Goal: Information Seeking & Learning: Check status

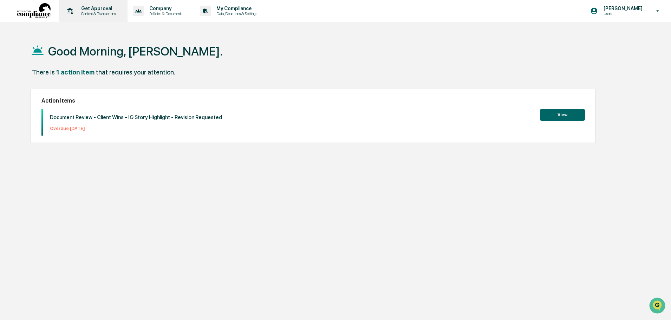
click at [98, 10] on p "Get Approval" at bounding box center [98, 9] width 44 height 6
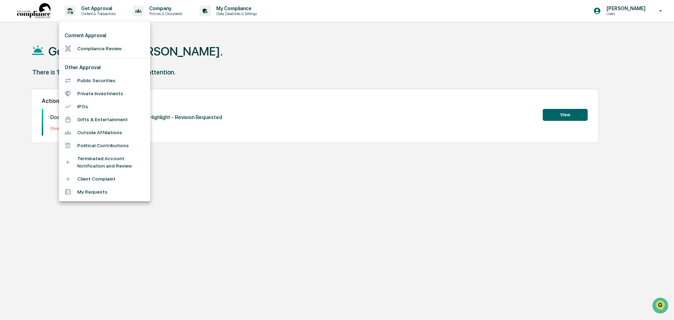
click at [165, 12] on div at bounding box center [337, 160] width 674 height 320
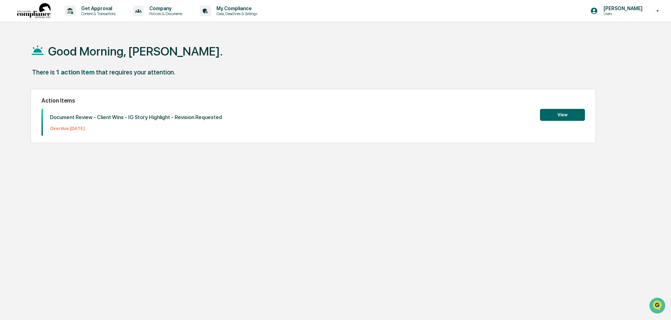
click at [161, 11] on p "Company" at bounding box center [165, 9] width 42 height 6
click at [106, 11] on div at bounding box center [337, 160] width 674 height 320
click at [84, 11] on p "Get Approval" at bounding box center [98, 9] width 44 height 6
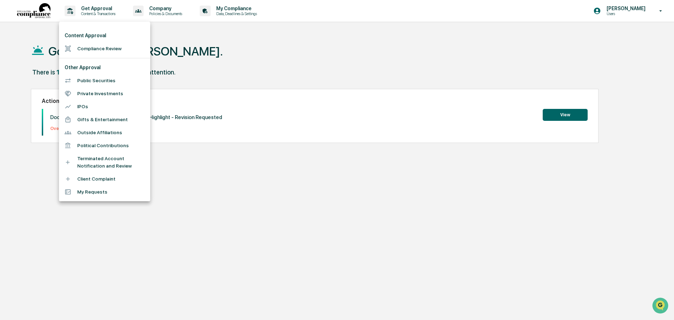
click at [226, 12] on div at bounding box center [337, 160] width 674 height 320
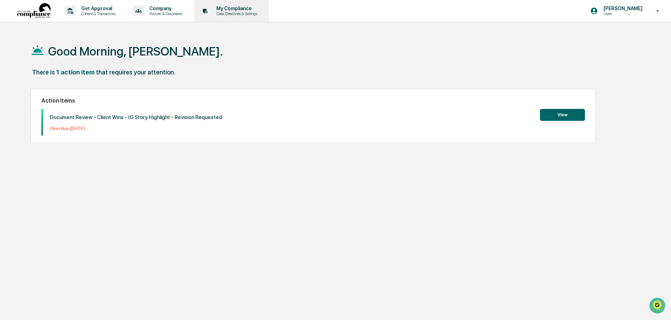
click at [249, 16] on div "My Compliance Data, Deadlines & Settings" at bounding box center [231, 11] width 68 height 22
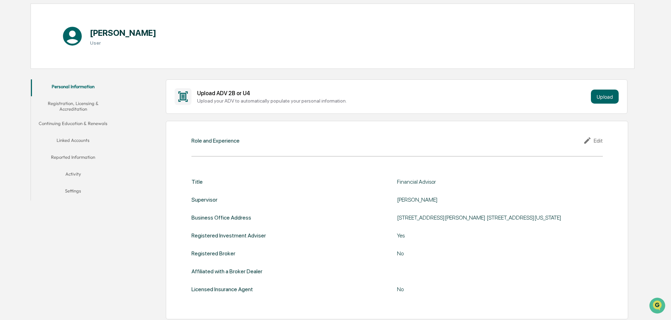
scroll to position [70, 0]
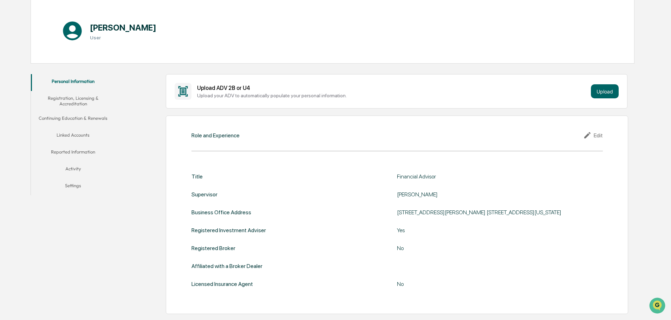
click at [89, 119] on button "Continuing Education & Renewals" at bounding box center [73, 119] width 84 height 17
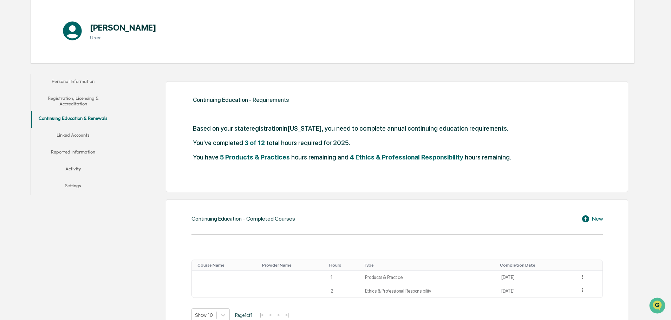
scroll to position [105, 0]
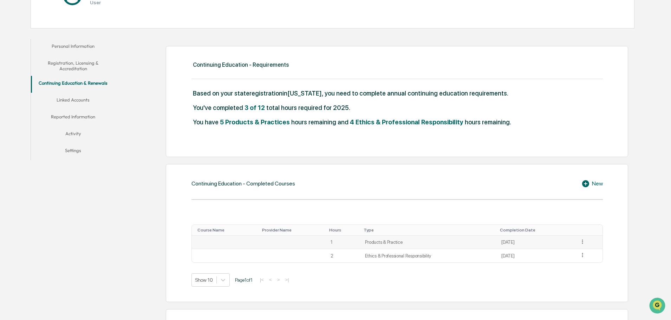
drag, startPoint x: 549, startPoint y: 256, endPoint x: 368, endPoint y: 240, distance: 181.2
click at [368, 240] on tbody "1 Products & Practice [DATE] 2 Ethics & Professional Responsibility [DATE]" at bounding box center [397, 249] width 411 height 27
click at [368, 240] on td "Products & Practice" at bounding box center [429, 243] width 136 height 14
drag, startPoint x: 530, startPoint y: 243, endPoint x: 328, endPoint y: 244, distance: 201.2
click at [328, 244] on tr "1 Products & Practice [DATE]" at bounding box center [397, 243] width 411 height 14
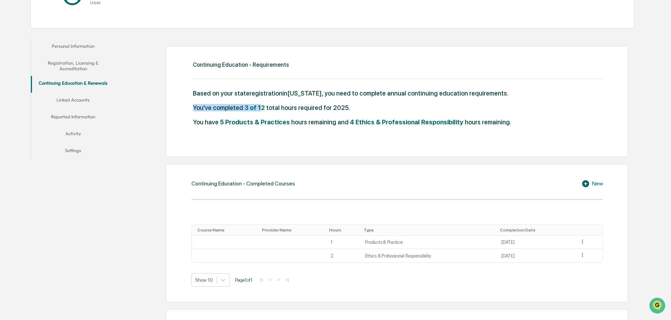
drag, startPoint x: 188, startPoint y: 110, endPoint x: 258, endPoint y: 114, distance: 70.4
click at [258, 114] on div "Continuing Education - Requirements Based on your state registration in [US_STA…" at bounding box center [397, 101] width 462 height 111
click at [255, 120] on span "5 Products & Practices" at bounding box center [255, 121] width 70 height 7
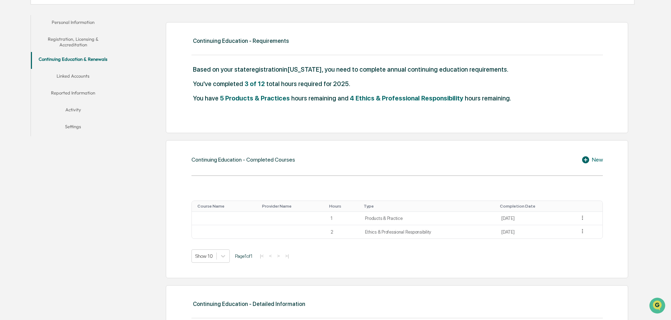
scroll to position [140, 0]
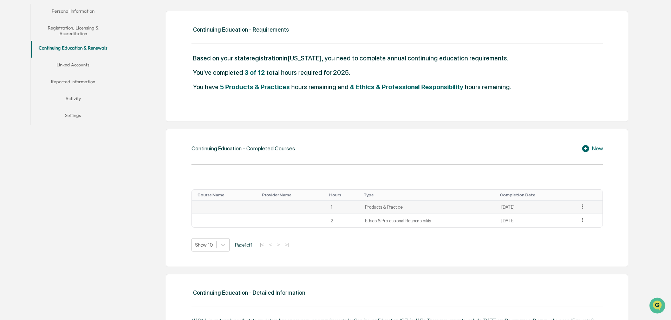
click at [581, 209] on icon at bounding box center [582, 206] width 7 height 7
click at [437, 161] on div "Continuing Education - Completed Courses New Course Name Provider Name Hours Ty…" at bounding box center [397, 198] width 462 height 138
click at [368, 203] on td "Products & Practice" at bounding box center [429, 208] width 136 height 14
click at [199, 147] on div "Continuing Education - Completed Courses" at bounding box center [243, 148] width 104 height 7
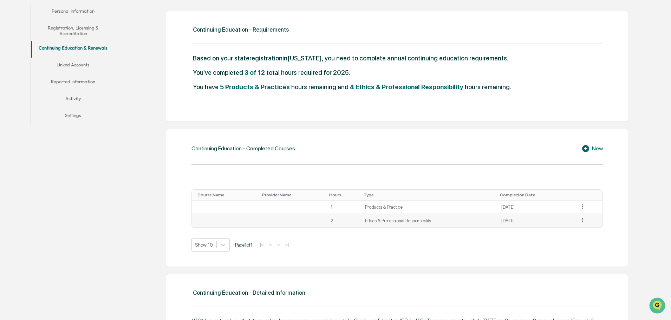
click at [586, 221] on td at bounding box center [588, 220] width 27 height 13
click at [581, 221] on icon at bounding box center [582, 220] width 7 height 7
click at [438, 137] on div "Continuing Education - Completed Courses New Course Name Provider Name Hours Ty…" at bounding box center [397, 198] width 462 height 138
click at [585, 220] on td at bounding box center [588, 220] width 27 height 13
click at [350, 207] on td "1" at bounding box center [343, 208] width 35 height 14
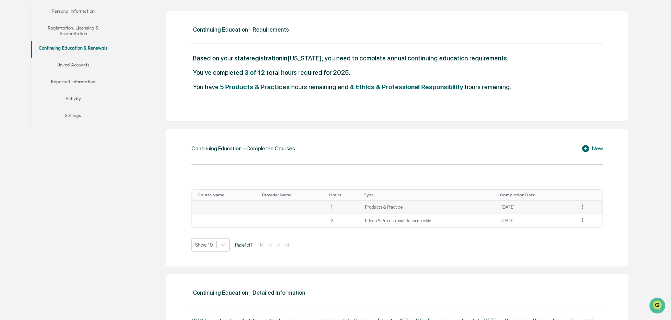
click at [379, 206] on td "Products & Practice" at bounding box center [429, 208] width 136 height 14
click at [312, 209] on td at bounding box center [292, 208] width 67 height 14
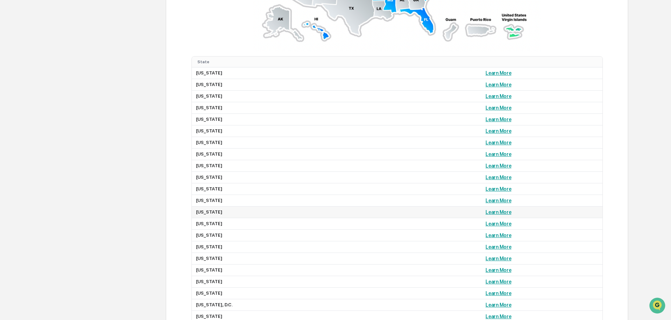
scroll to position [627, 0]
